Goal: Task Accomplishment & Management: Use online tool/utility

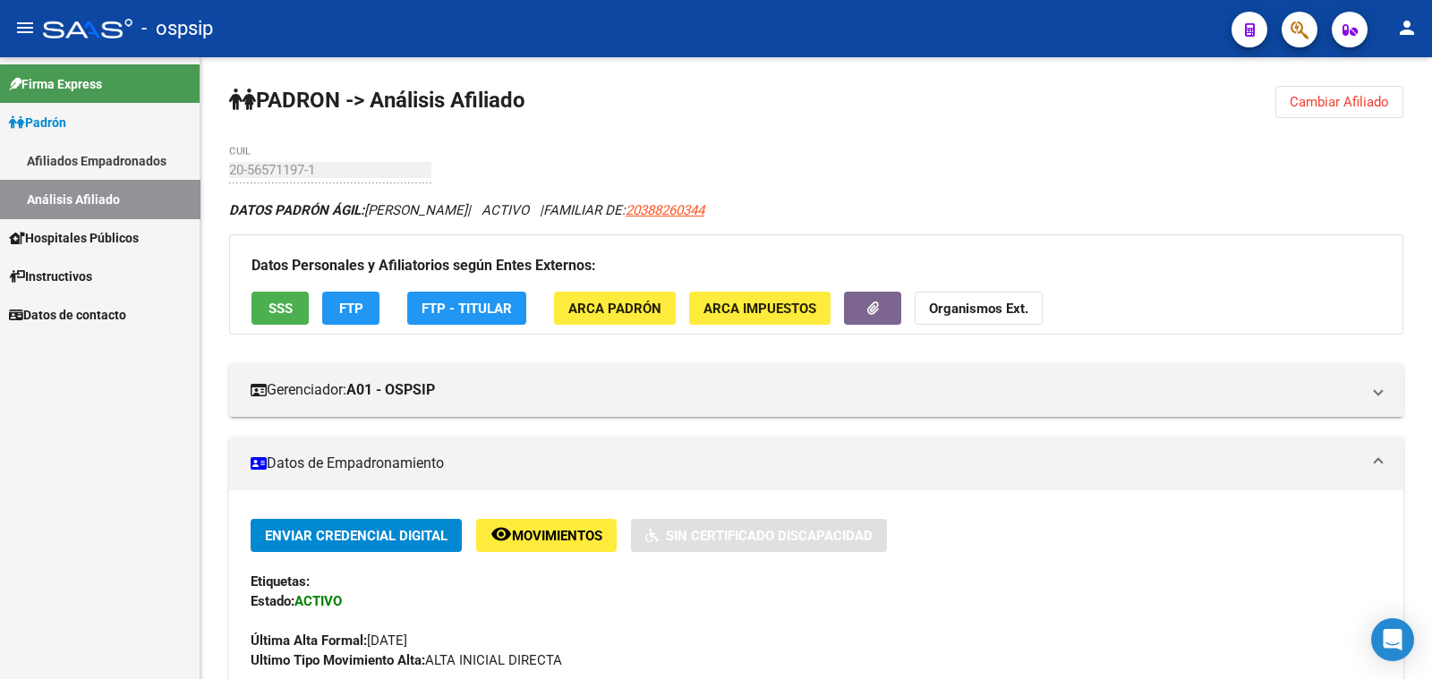
scroll to position [447, 0]
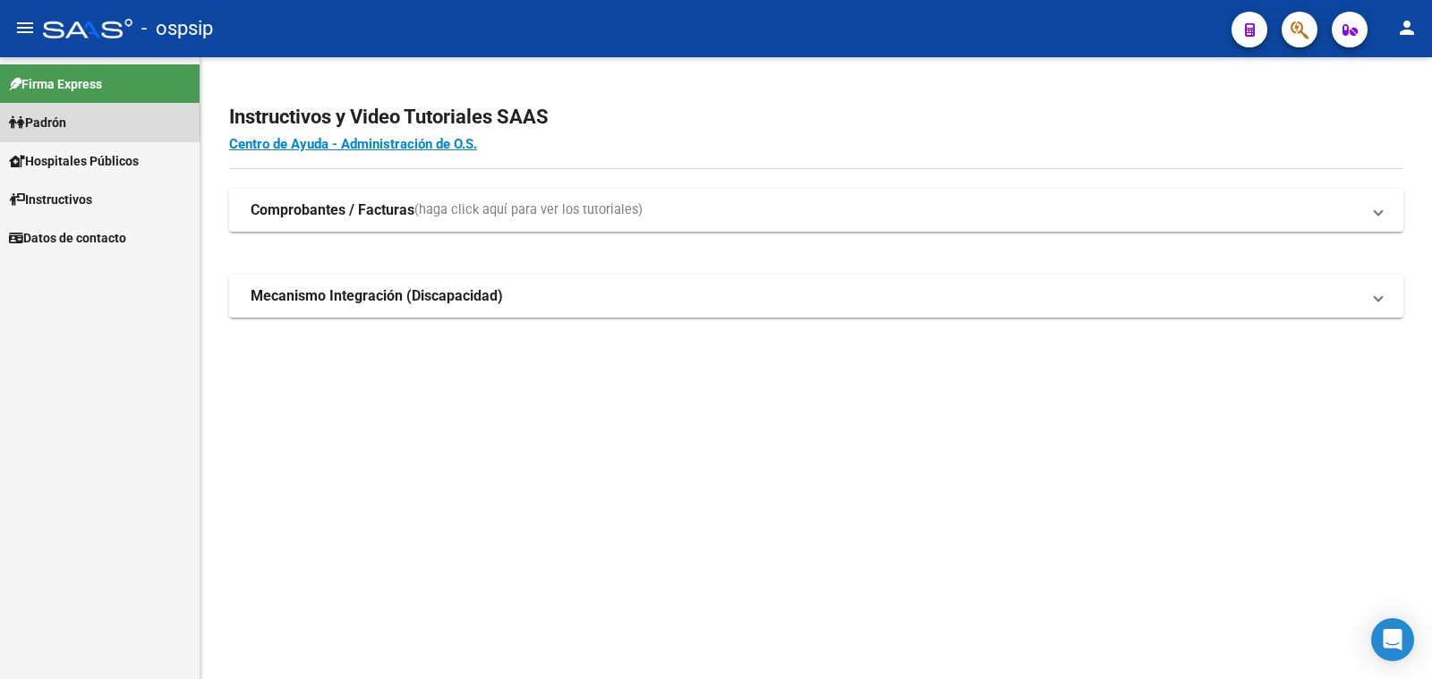
click at [34, 118] on span "Padrón" at bounding box center [37, 123] width 57 height 20
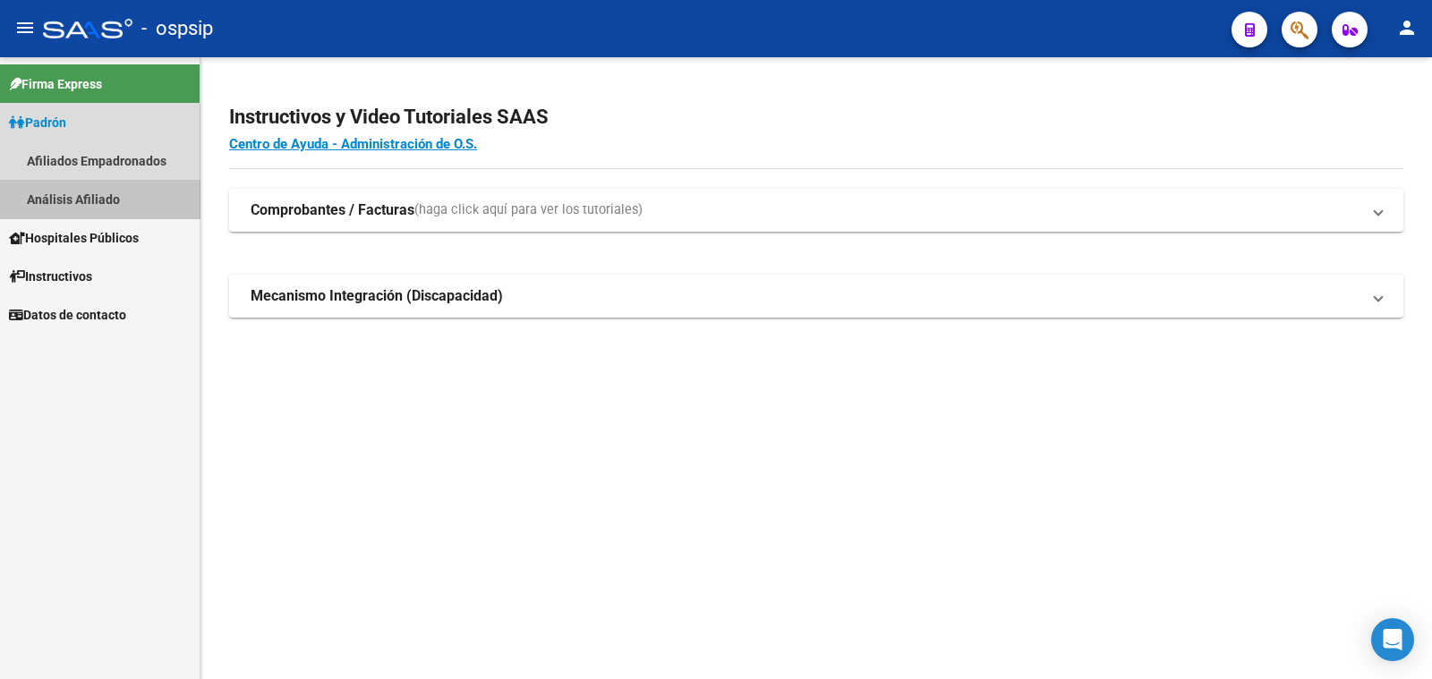
click at [75, 191] on link "Análisis Afiliado" at bounding box center [100, 199] width 200 height 38
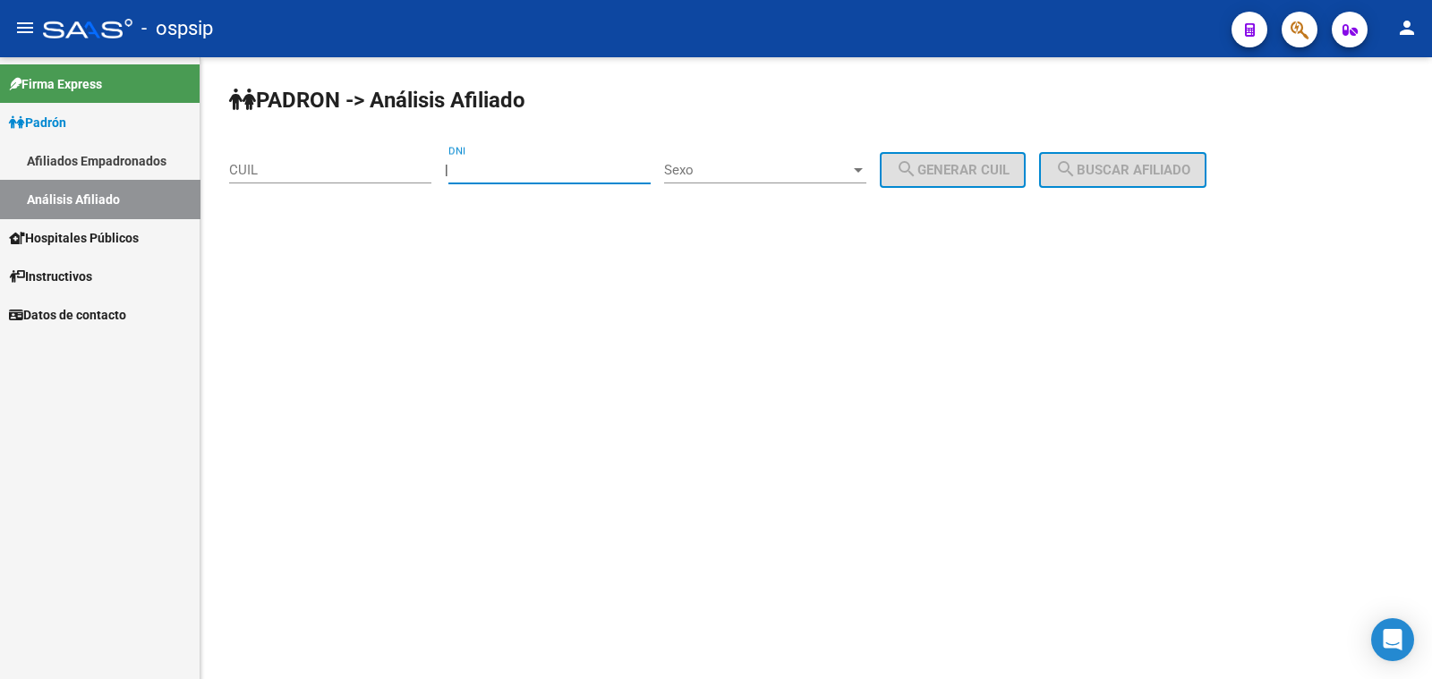
click at [516, 166] on input "DNI" at bounding box center [549, 170] width 202 height 16
type input "42545130"
click at [793, 165] on span "Sexo" at bounding box center [757, 170] width 186 height 16
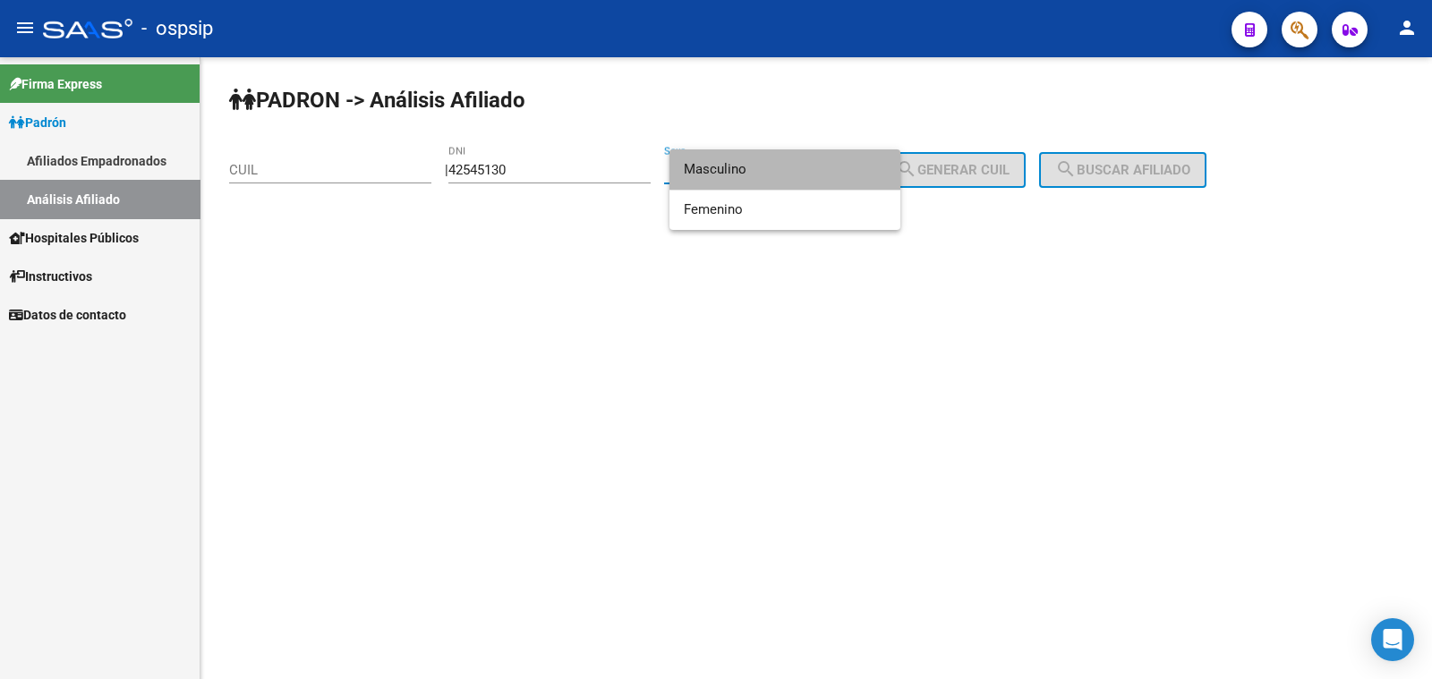
click at [790, 169] on span "Masculino" at bounding box center [785, 169] width 202 height 40
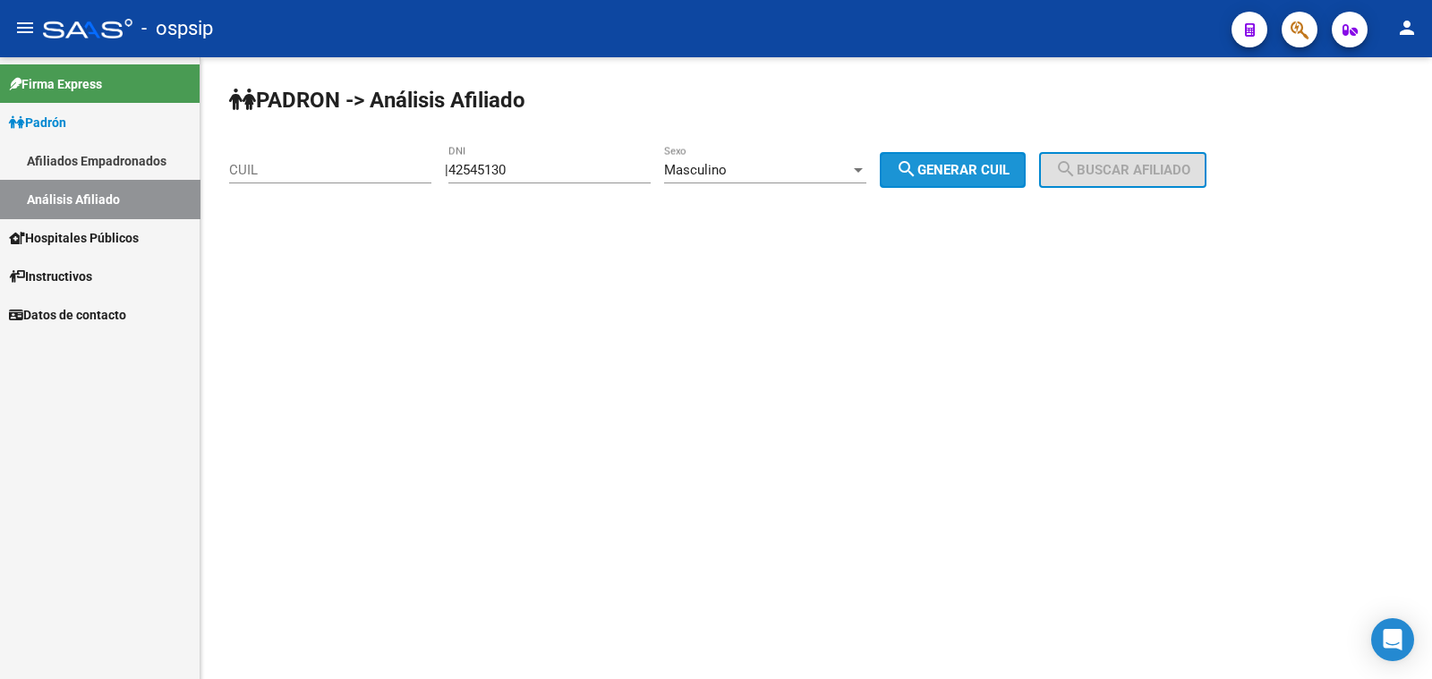
click at [980, 164] on span "search Generar CUIL" at bounding box center [953, 170] width 114 height 16
type input "20-42545130-9"
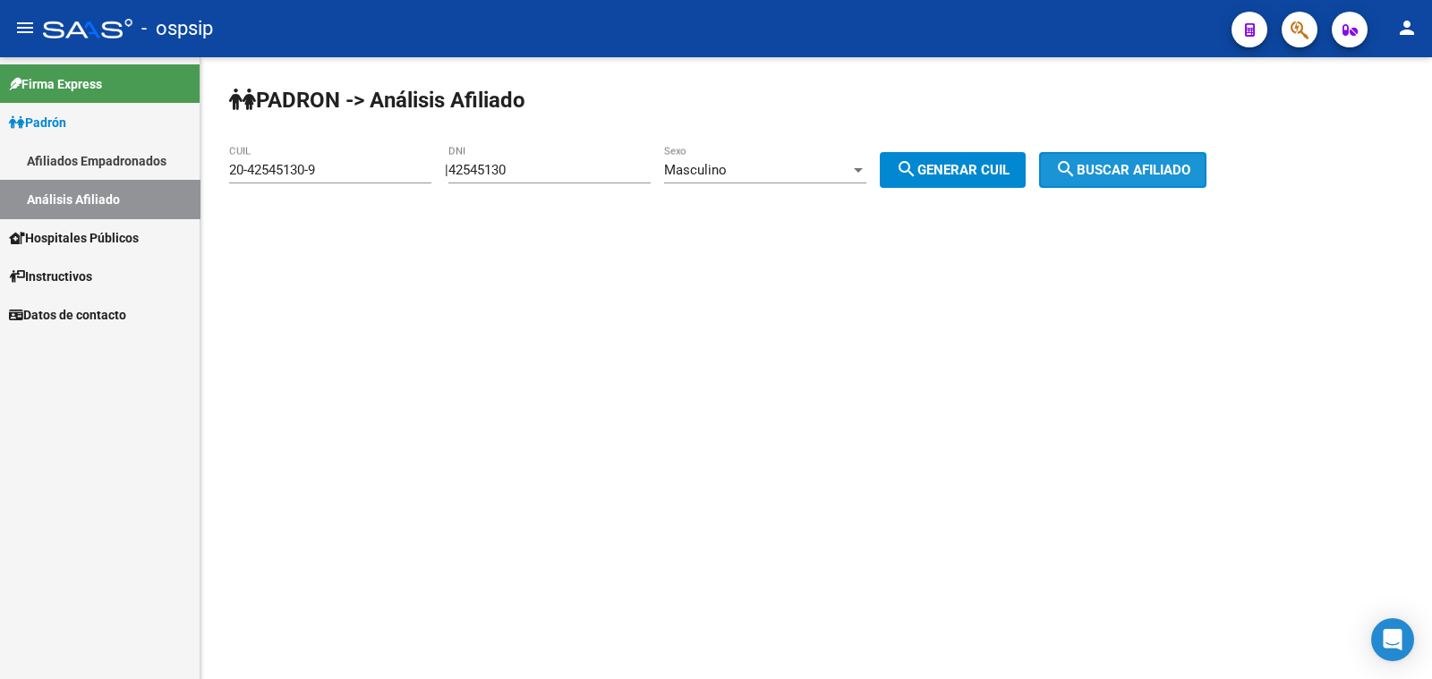
click at [1122, 171] on span "search Buscar afiliado" at bounding box center [1122, 170] width 135 height 16
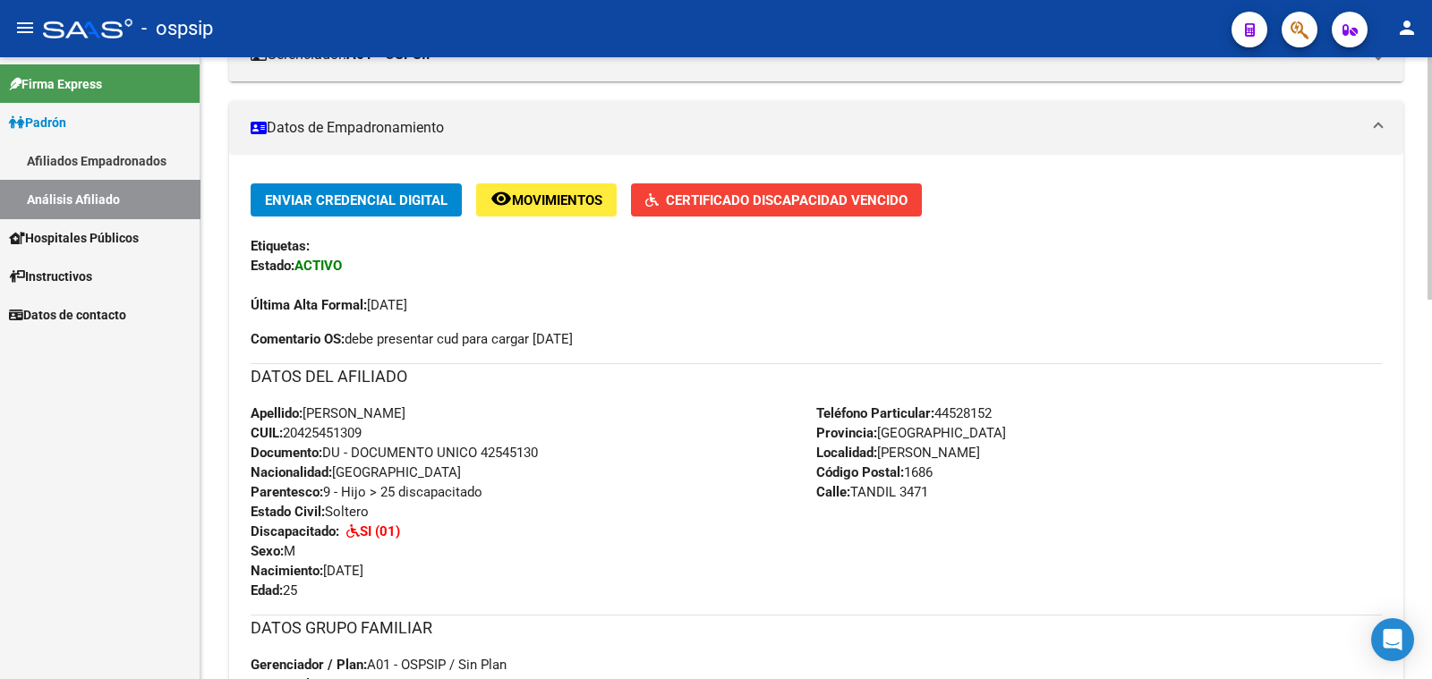
scroll to position [447, 0]
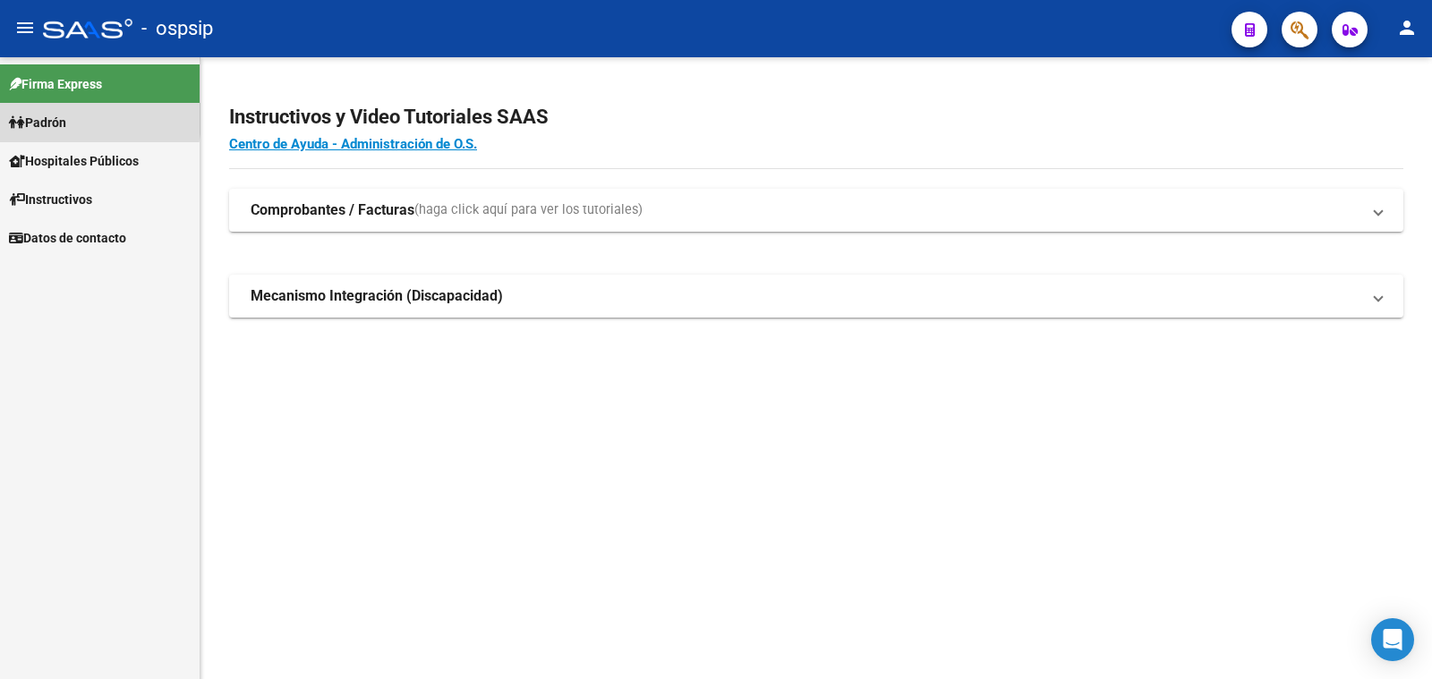
click at [55, 118] on span "Padrón" at bounding box center [37, 123] width 57 height 20
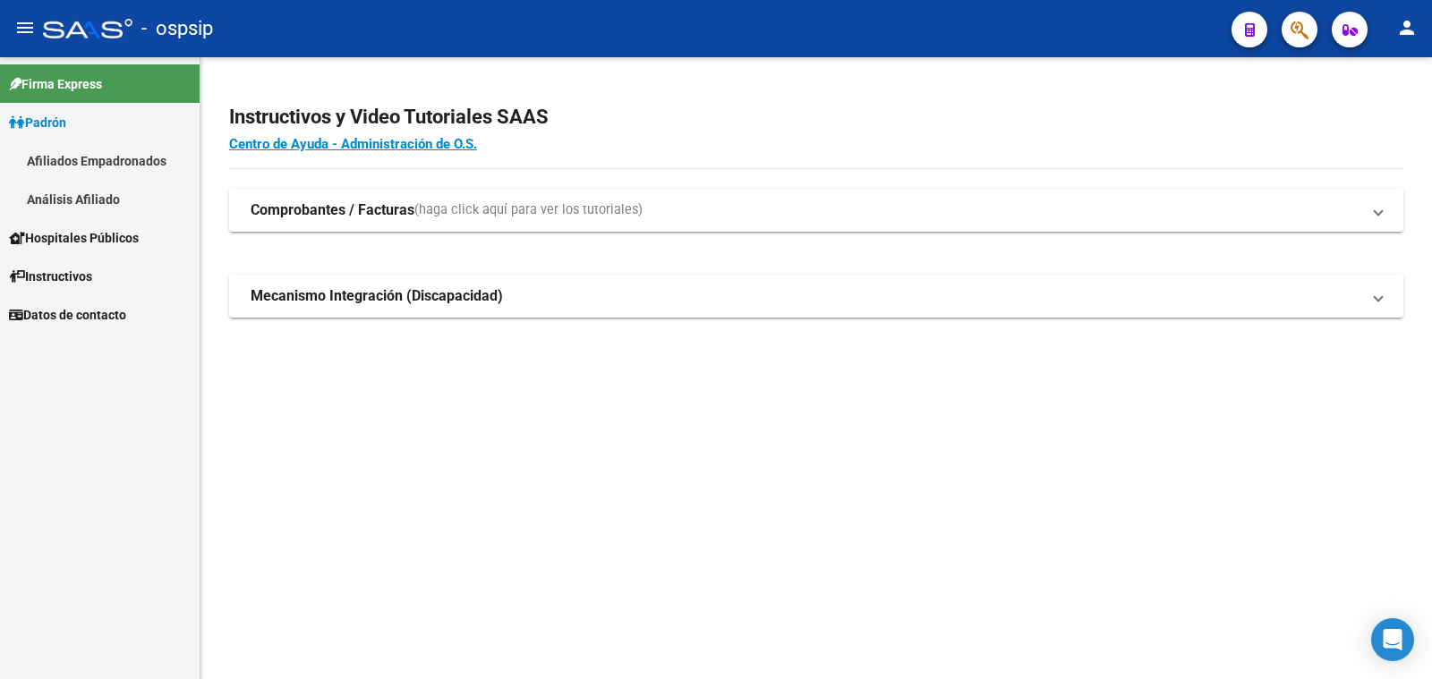
click at [233, 427] on mat-sidenav-content "Instructivos y Video Tutoriales SAAS Centro de Ayuda - Administración de O.S. C…" at bounding box center [816, 368] width 1232 height 622
click at [43, 199] on link "Análisis Afiliado" at bounding box center [100, 199] width 200 height 38
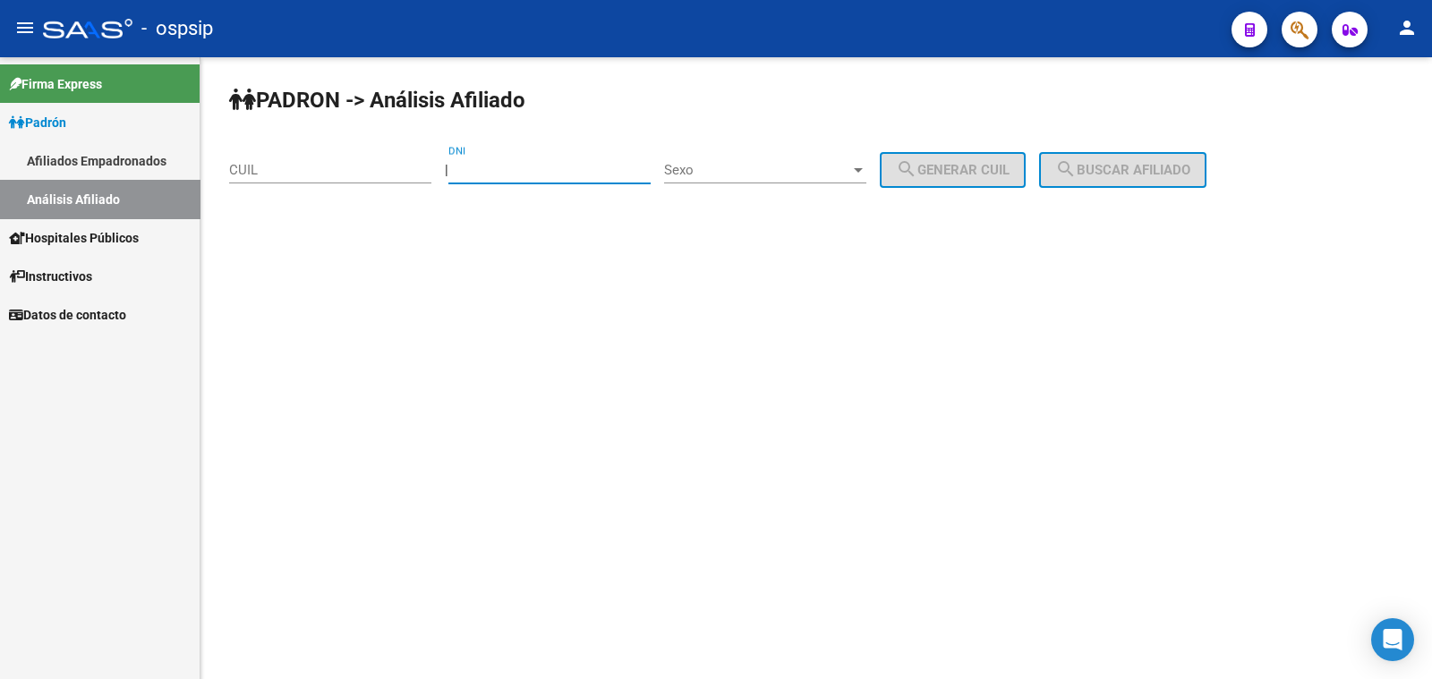
click at [496, 167] on input "DNI" at bounding box center [549, 170] width 202 height 16
